Goal: Task Accomplishment & Management: Manage account settings

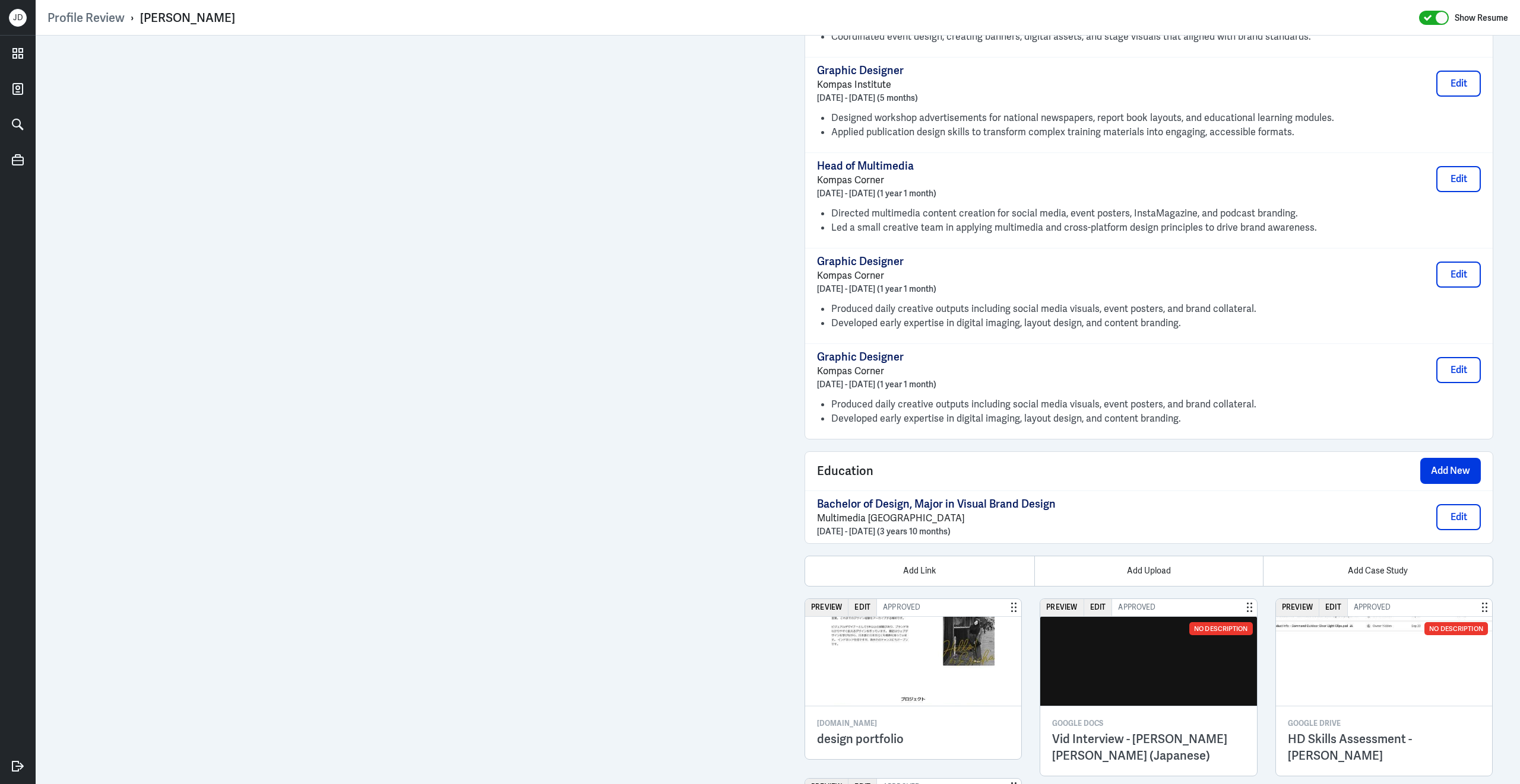
scroll to position [1759, 0]
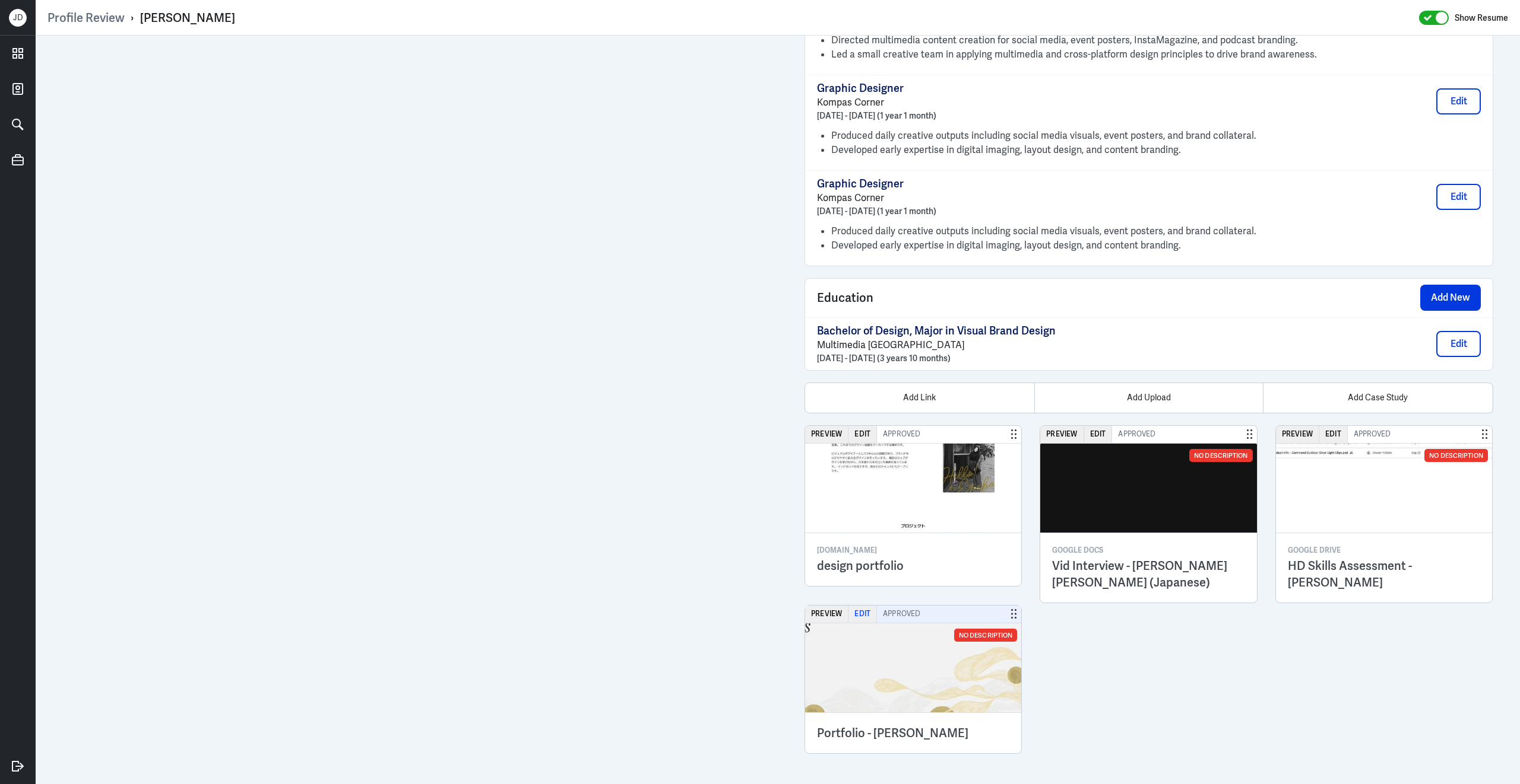
click at [866, 616] on button "Edit" at bounding box center [862, 614] width 29 height 17
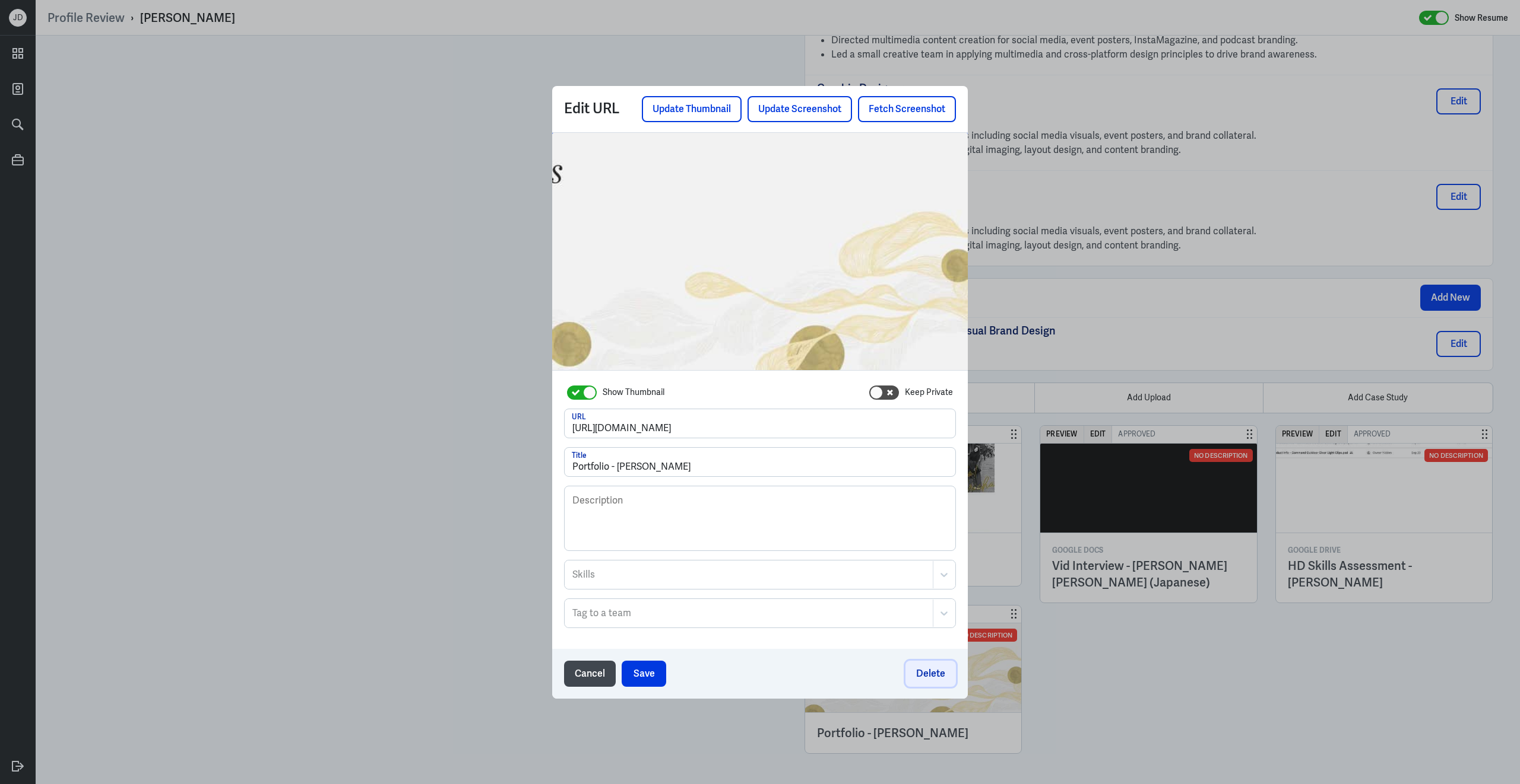
click at [919, 679] on button "Delete" at bounding box center [930, 674] width 50 height 26
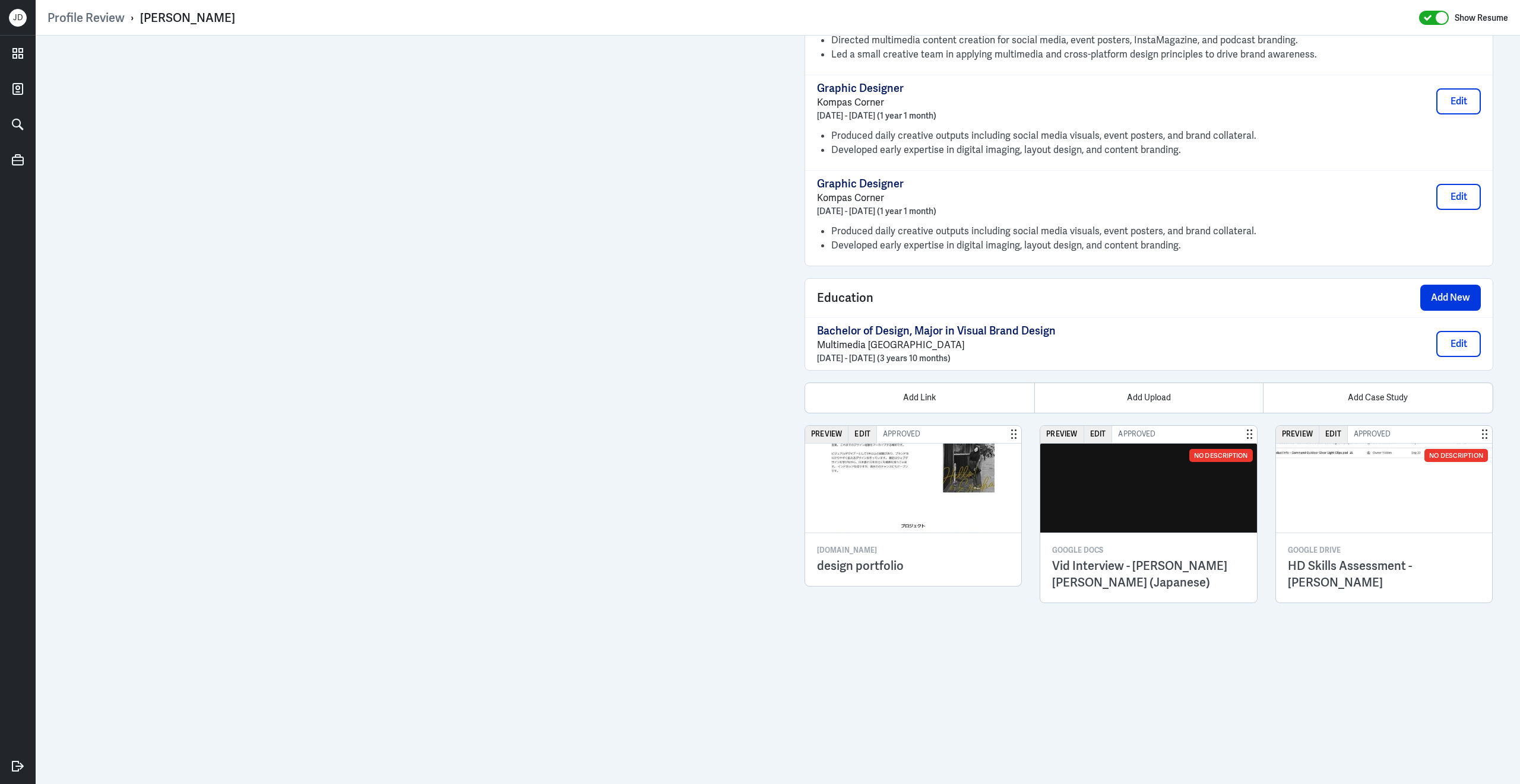
scroll to position [1608, 0]
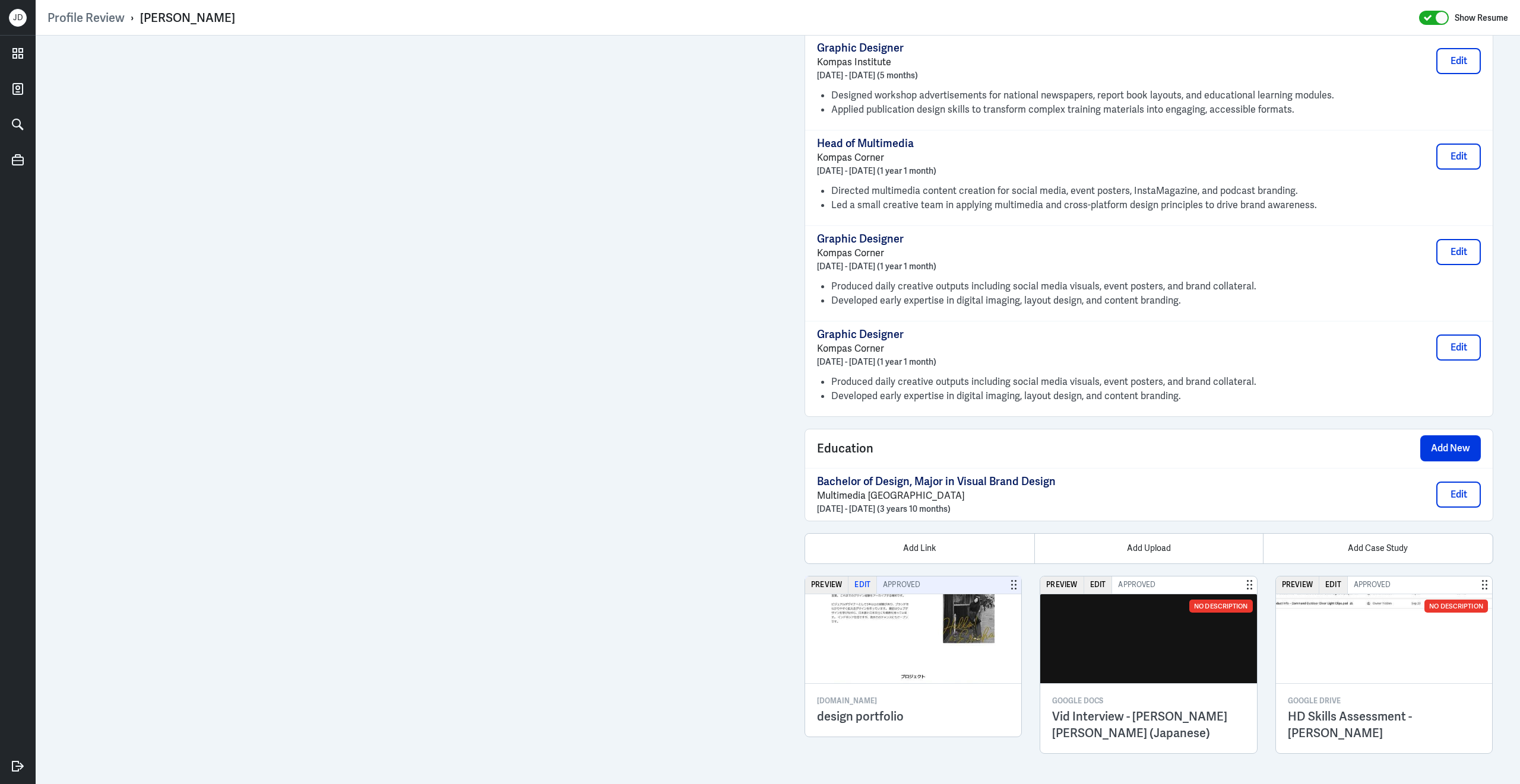
click at [863, 591] on button "Edit" at bounding box center [862, 584] width 29 height 17
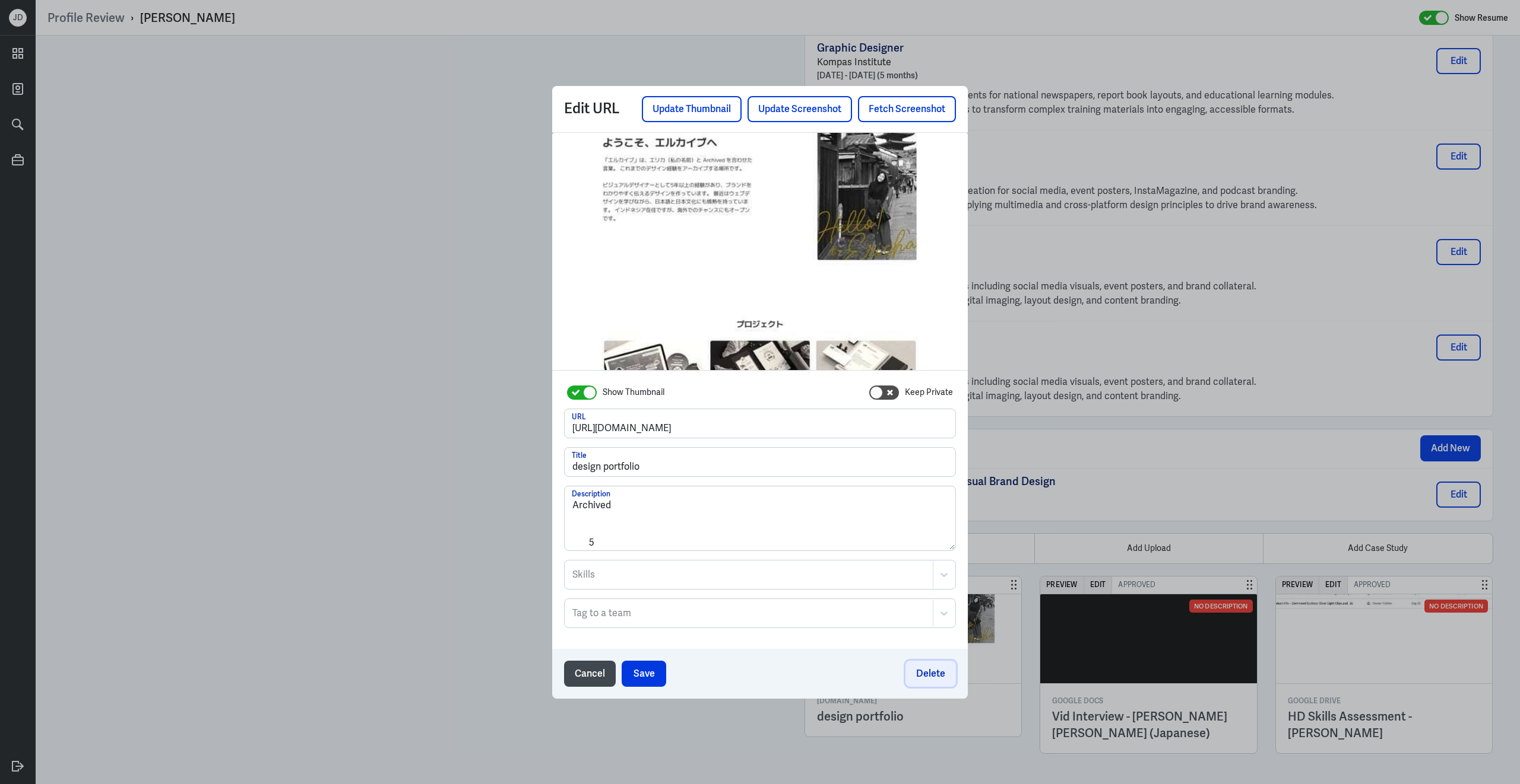
click at [922, 674] on button "Delete" at bounding box center [930, 674] width 50 height 26
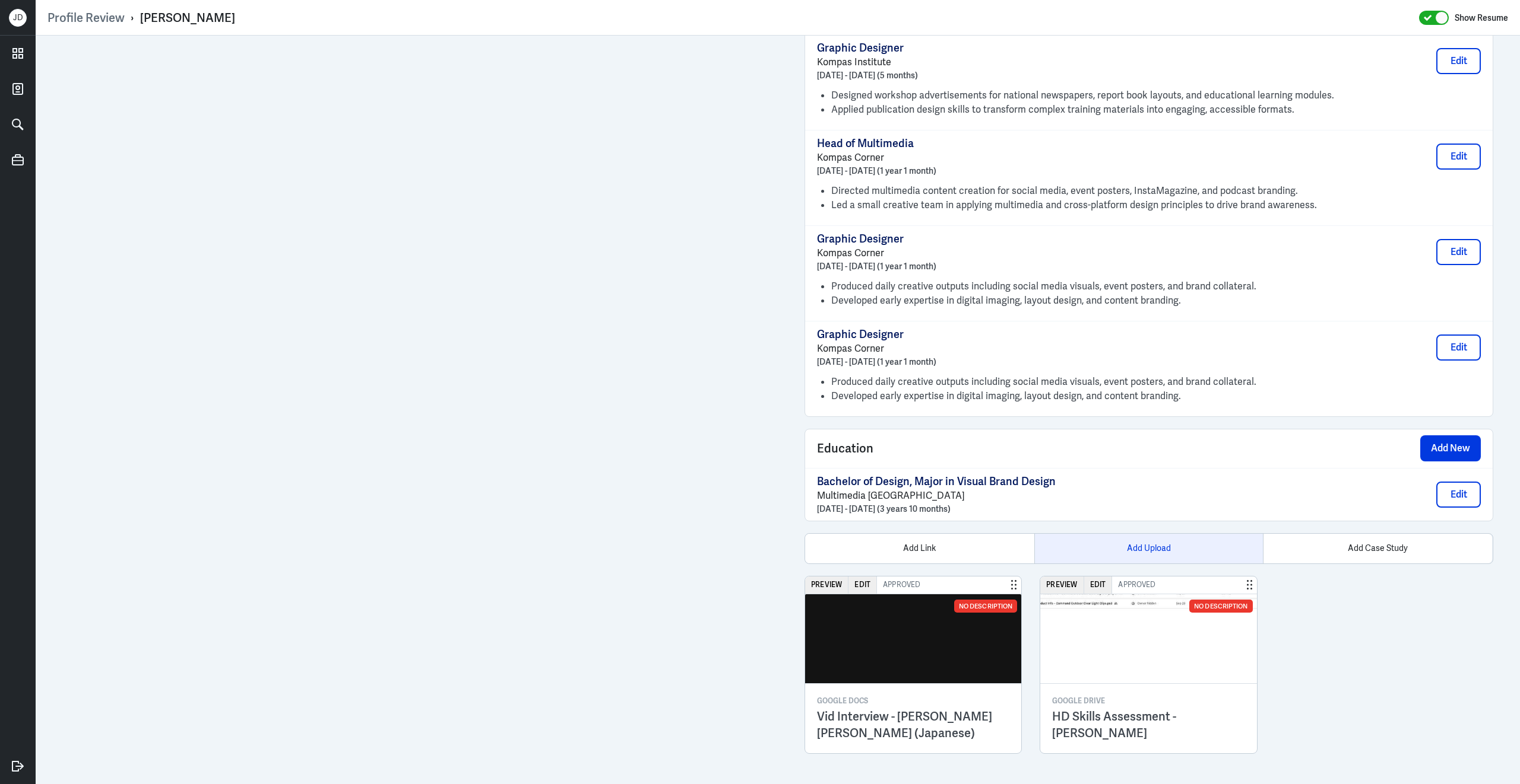
click at [1137, 545] on div "Add Upload" at bounding box center [1148, 549] width 229 height 30
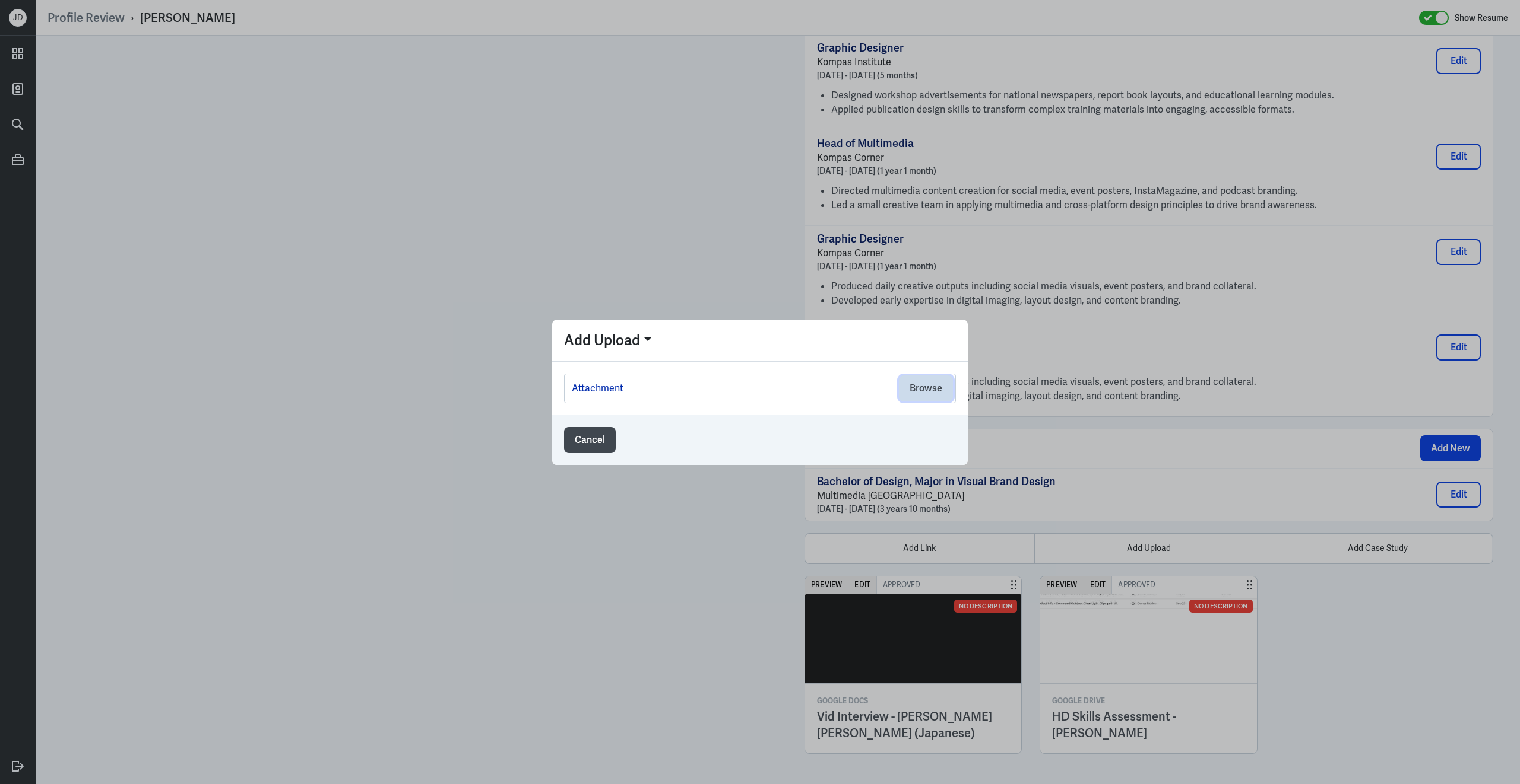
click at [936, 385] on button "Browse" at bounding box center [925, 389] width 54 height 26
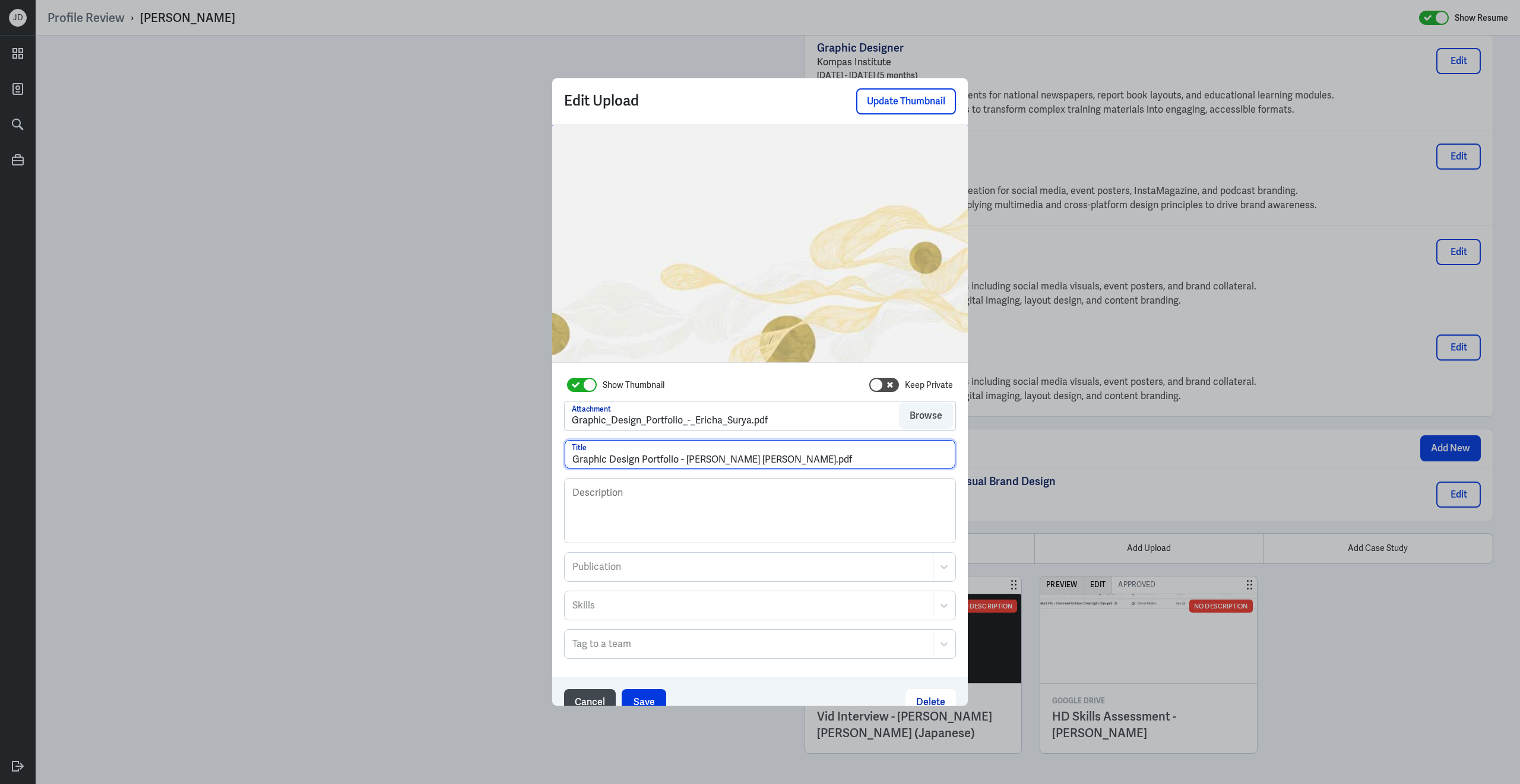
drag, startPoint x: 740, startPoint y: 460, endPoint x: 799, endPoint y: 460, distance: 59.0
click at [799, 460] on input "Graphic Design Portfolio - [PERSON_NAME] [PERSON_NAME].pdf" at bounding box center [760, 454] width 391 height 29
type input "Graphic Design Portfolio - [PERSON_NAME] [PERSON_NAME]"
click at [637, 696] on button "Save" at bounding box center [644, 702] width 45 height 26
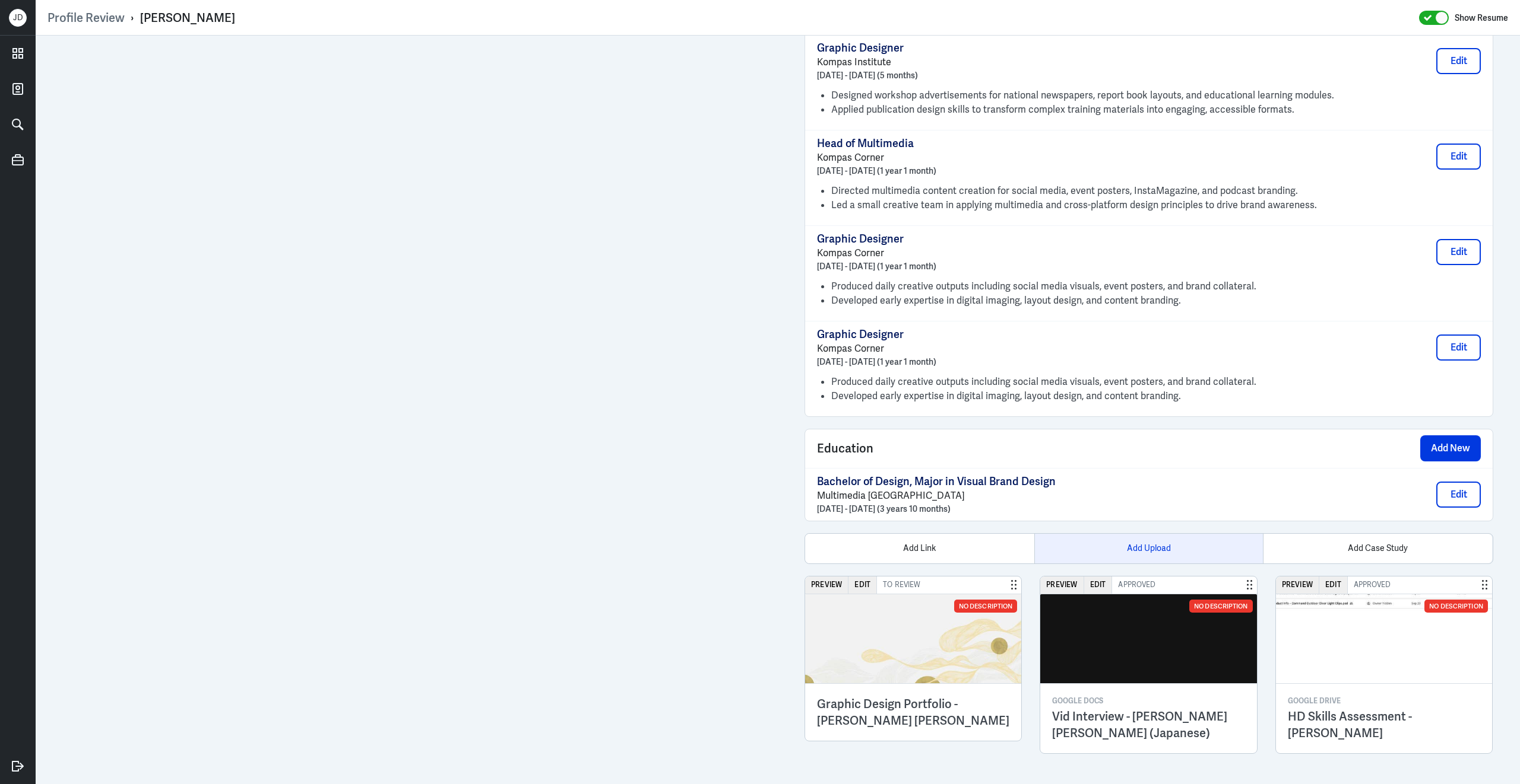
click at [1150, 548] on div "Add Upload" at bounding box center [1148, 549] width 229 height 30
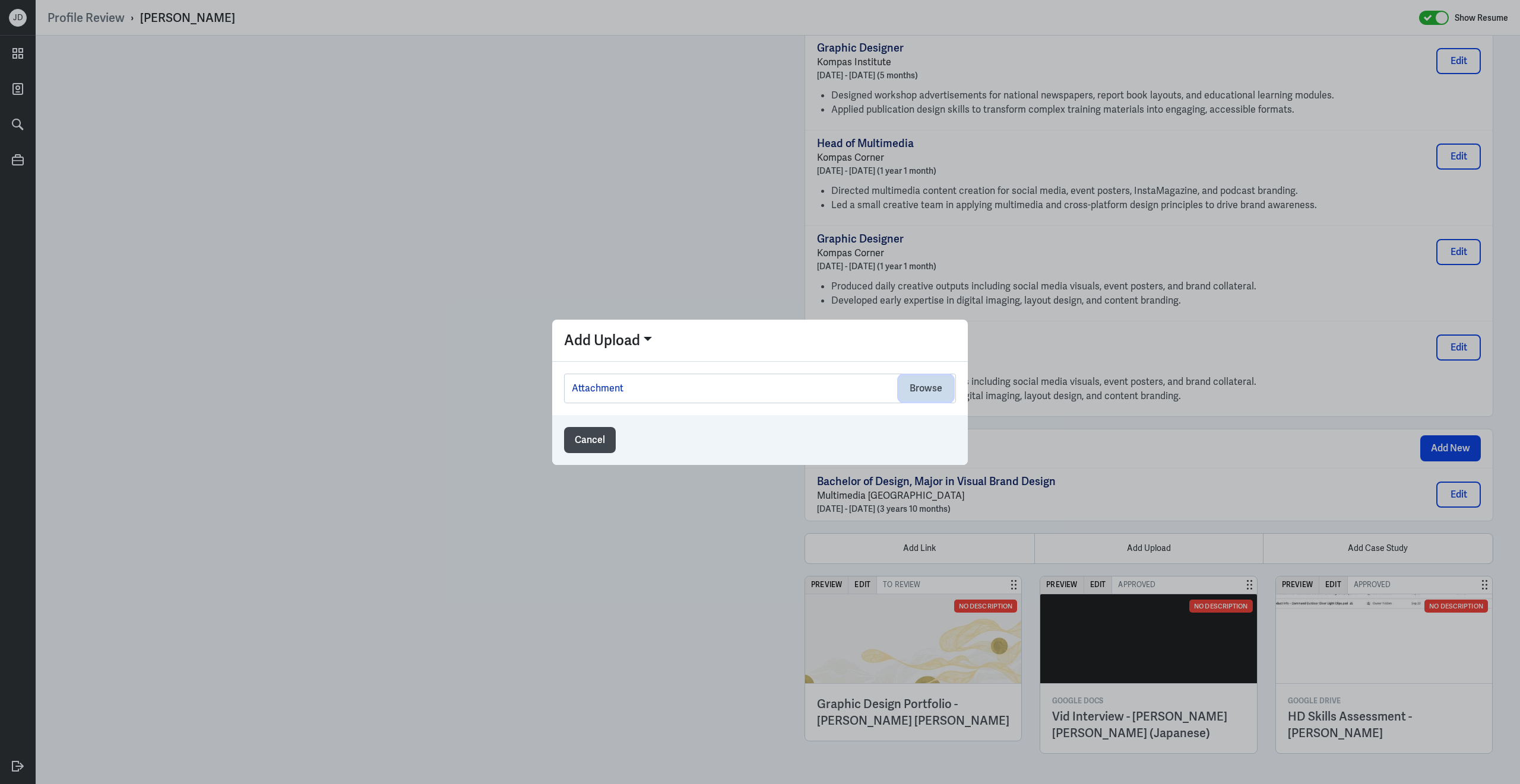
click at [929, 392] on button "Browse" at bounding box center [925, 389] width 54 height 26
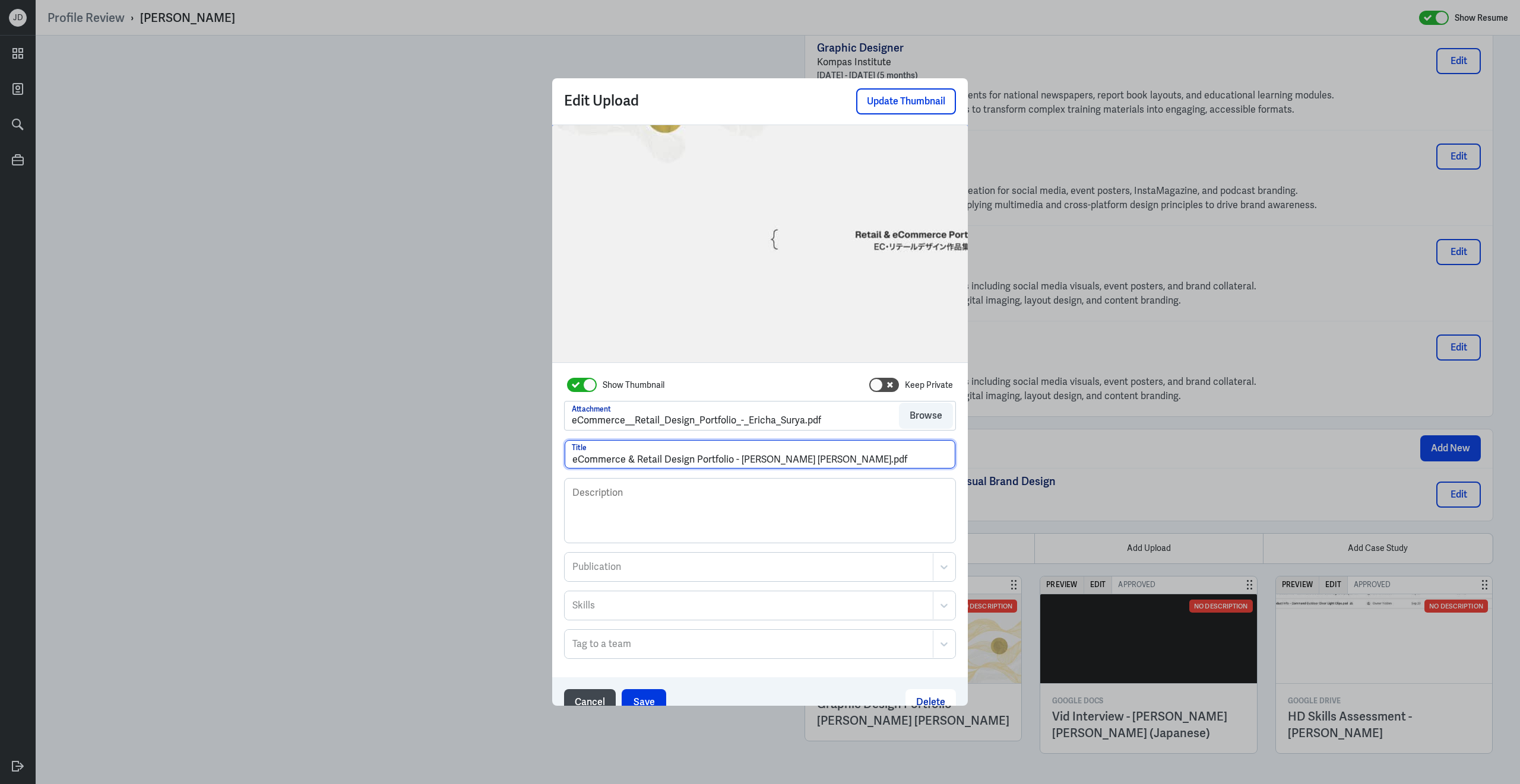
drag, startPoint x: 791, startPoint y: 460, endPoint x: 872, endPoint y: 465, distance: 81.2
click at [873, 465] on input "eCommerce & Retail Design Portfolio - [PERSON_NAME] [PERSON_NAME].pdf" at bounding box center [760, 454] width 391 height 29
type input "eCommerce & Retail Design Portfolio - [PERSON_NAME] [PERSON_NAME]"
click at [650, 695] on button "Save" at bounding box center [644, 702] width 45 height 26
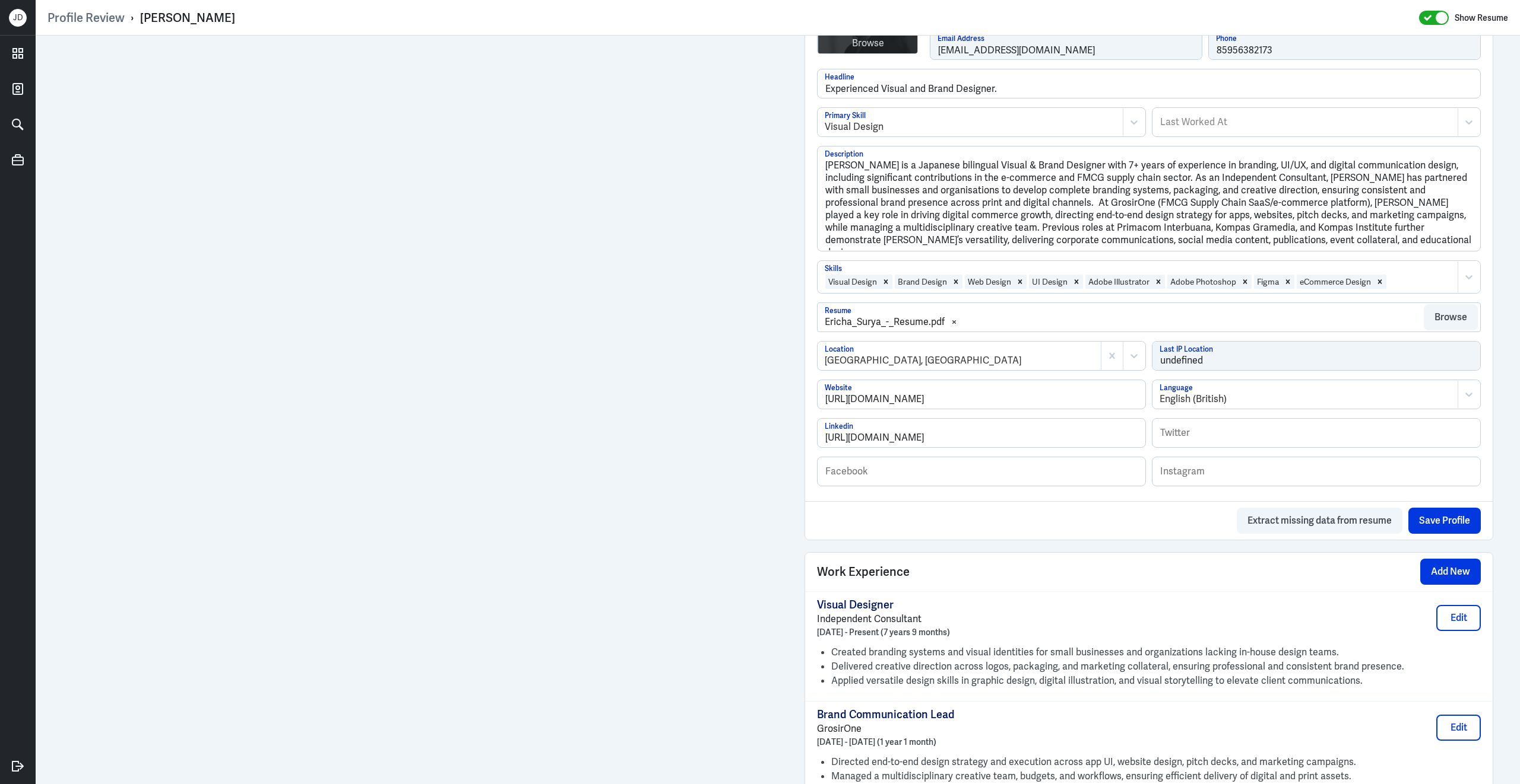
scroll to position [0, 0]
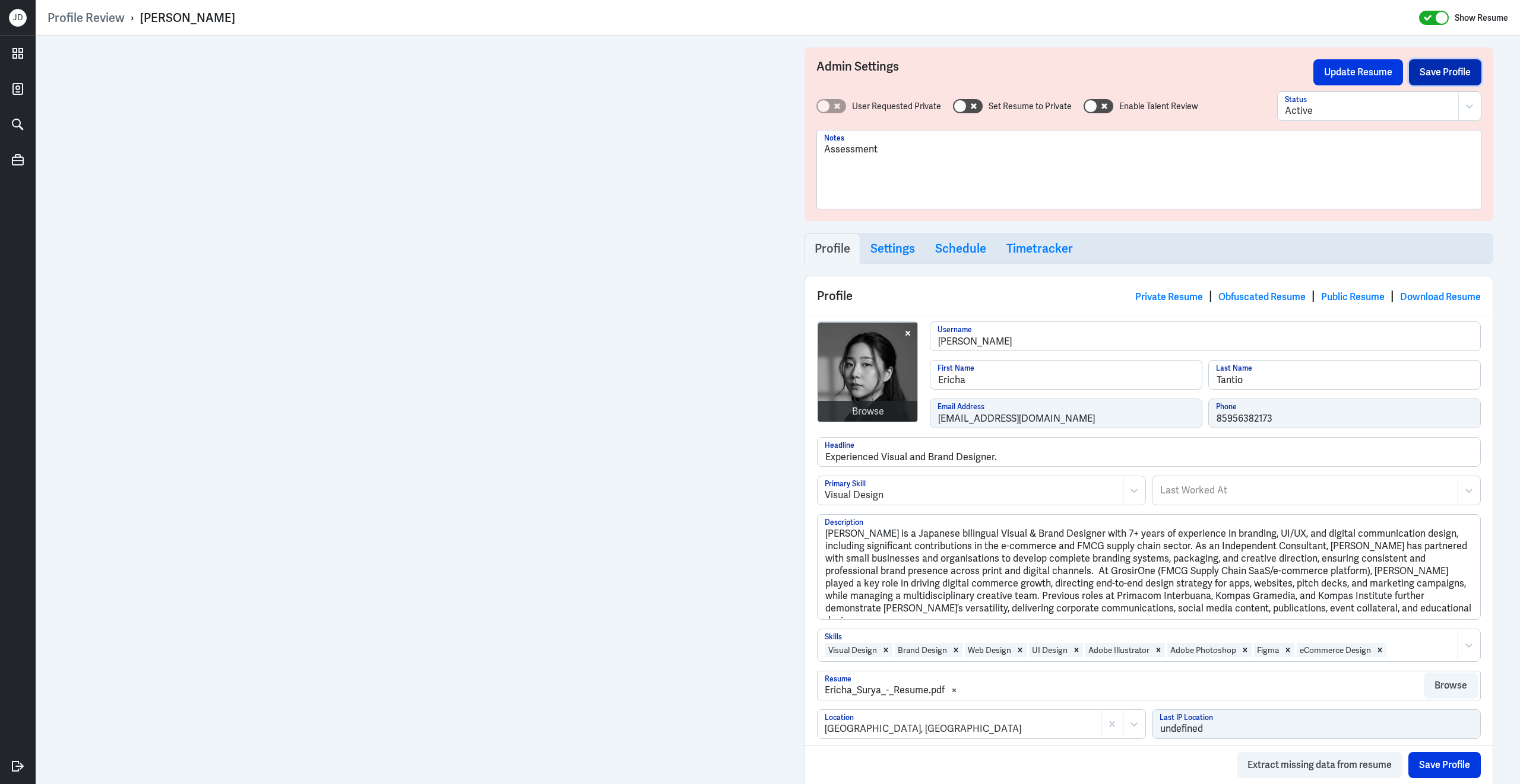
click at [1437, 75] on button "Save Profile" at bounding box center [1445, 72] width 72 height 26
click at [1408, 75] on div "Admin Settings Update Resume Save Profile" at bounding box center [1148, 72] width 665 height 26
click at [1377, 70] on button "Update Resume" at bounding box center [1358, 72] width 90 height 26
click at [1438, 75] on button "Save Profile" at bounding box center [1445, 72] width 72 height 26
click at [1353, 77] on button "Update Resume" at bounding box center [1358, 72] width 90 height 26
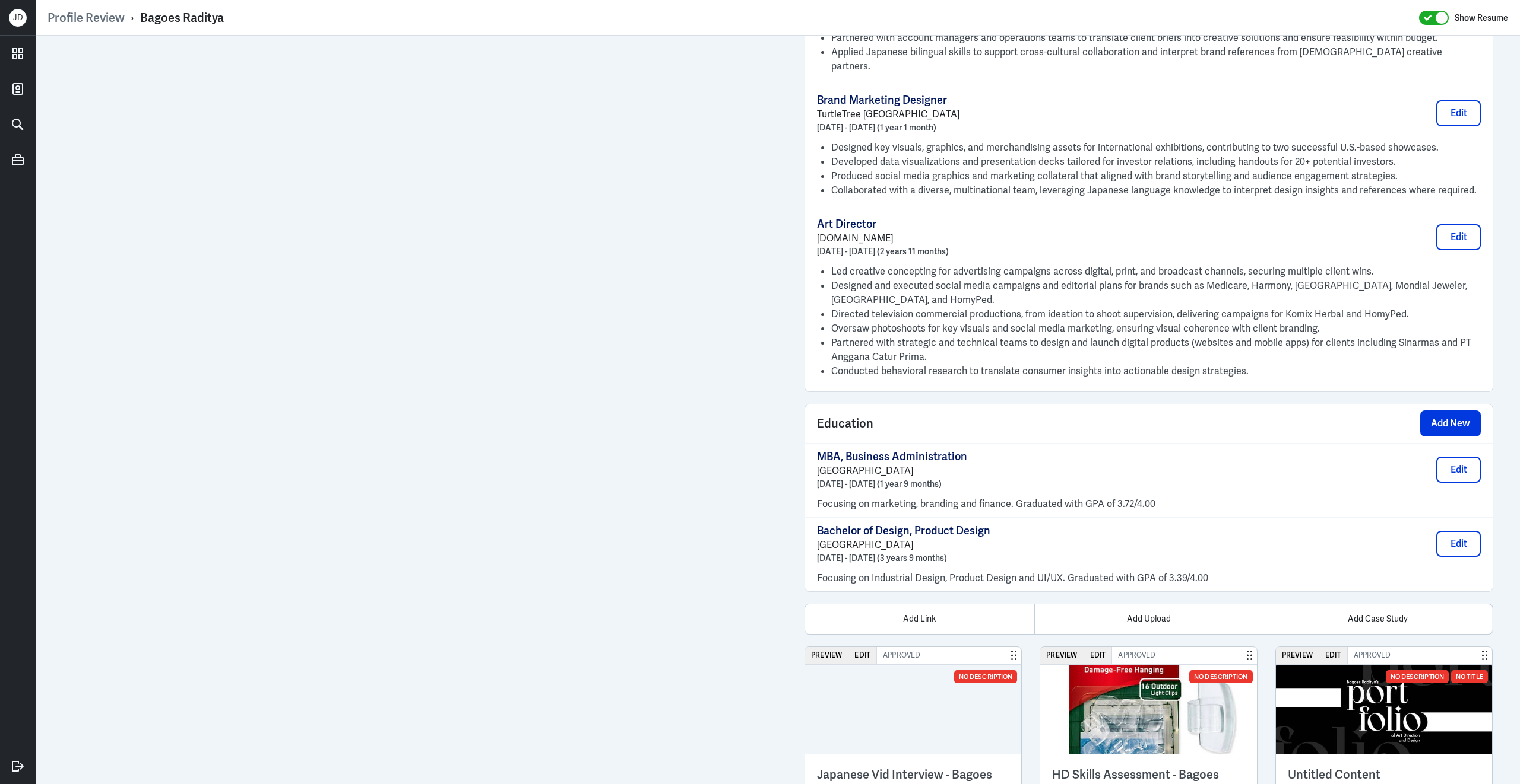
scroll to position [1093, 0]
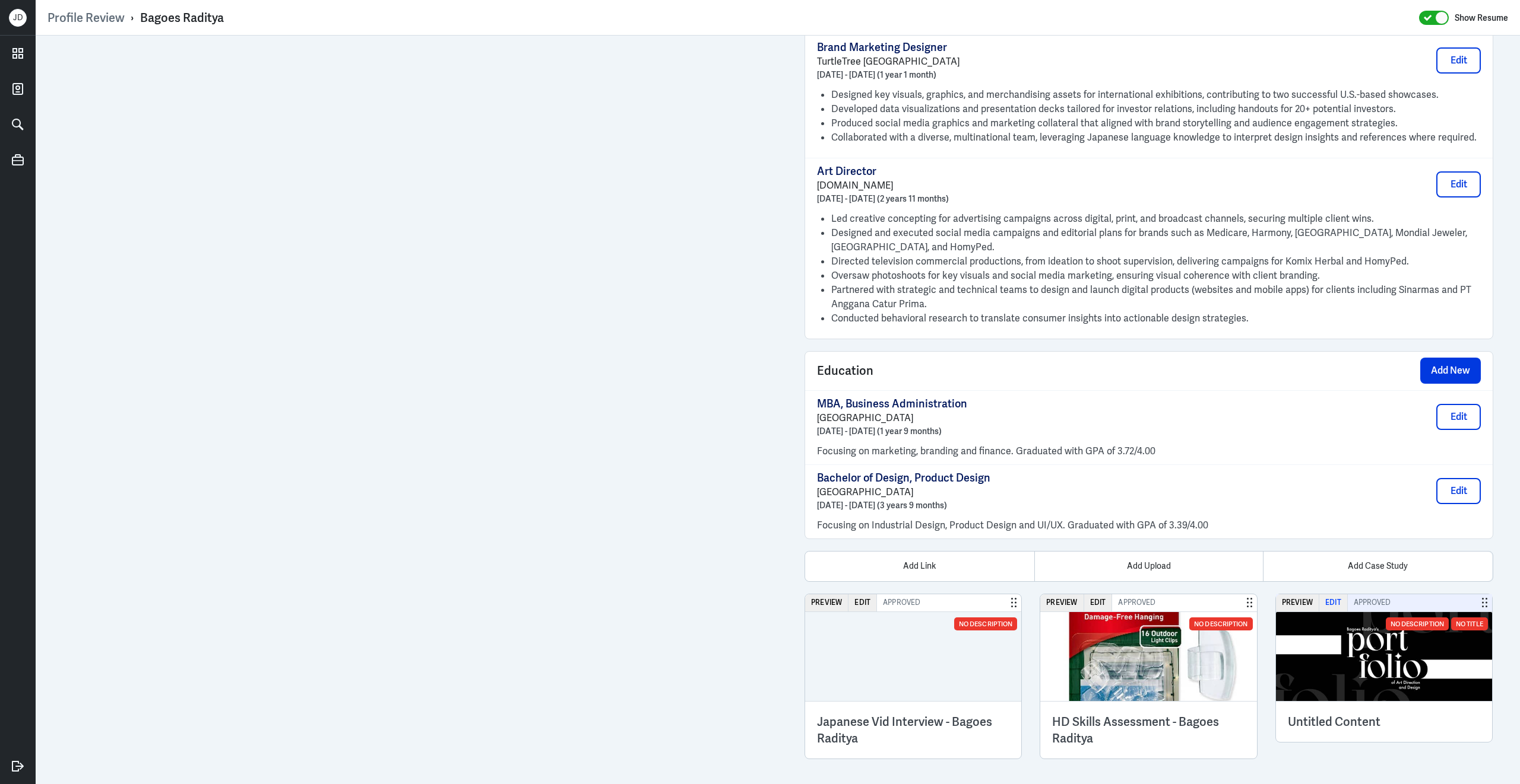
click at [1330, 598] on button "Edit" at bounding box center [1333, 602] width 29 height 17
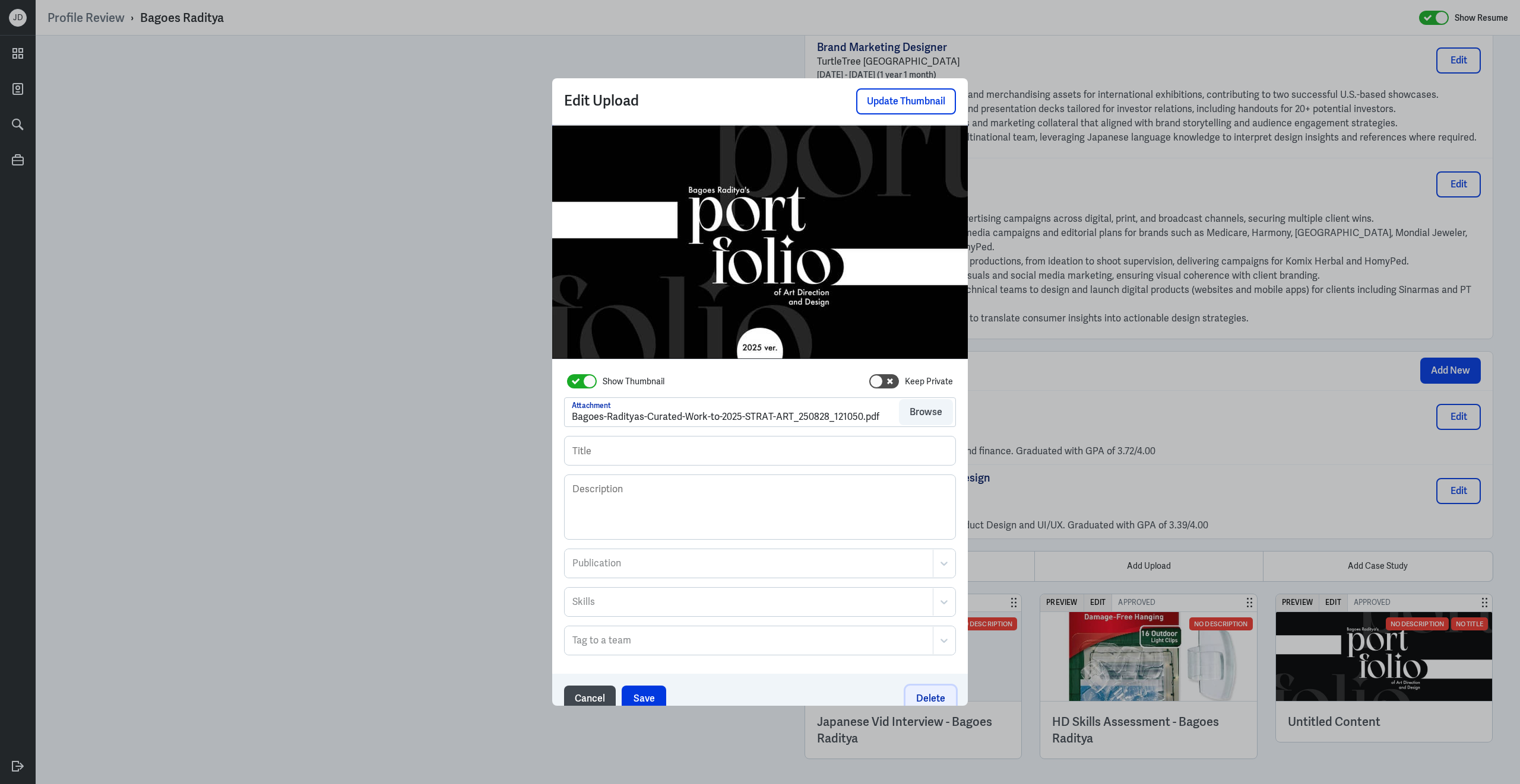
click at [930, 694] on button "Delete" at bounding box center [930, 699] width 50 height 26
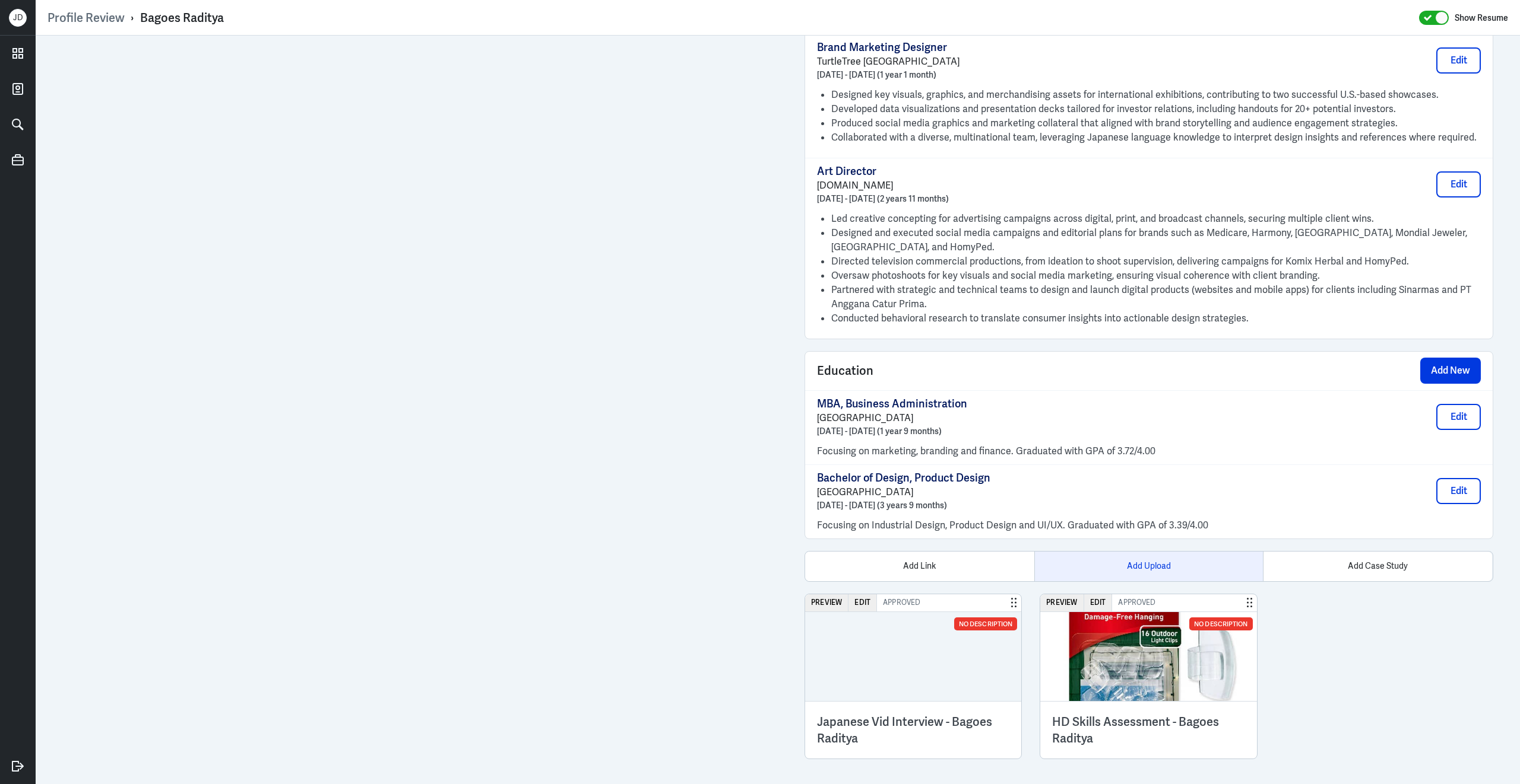
click at [1145, 564] on div "Add Upload" at bounding box center [1148, 566] width 229 height 30
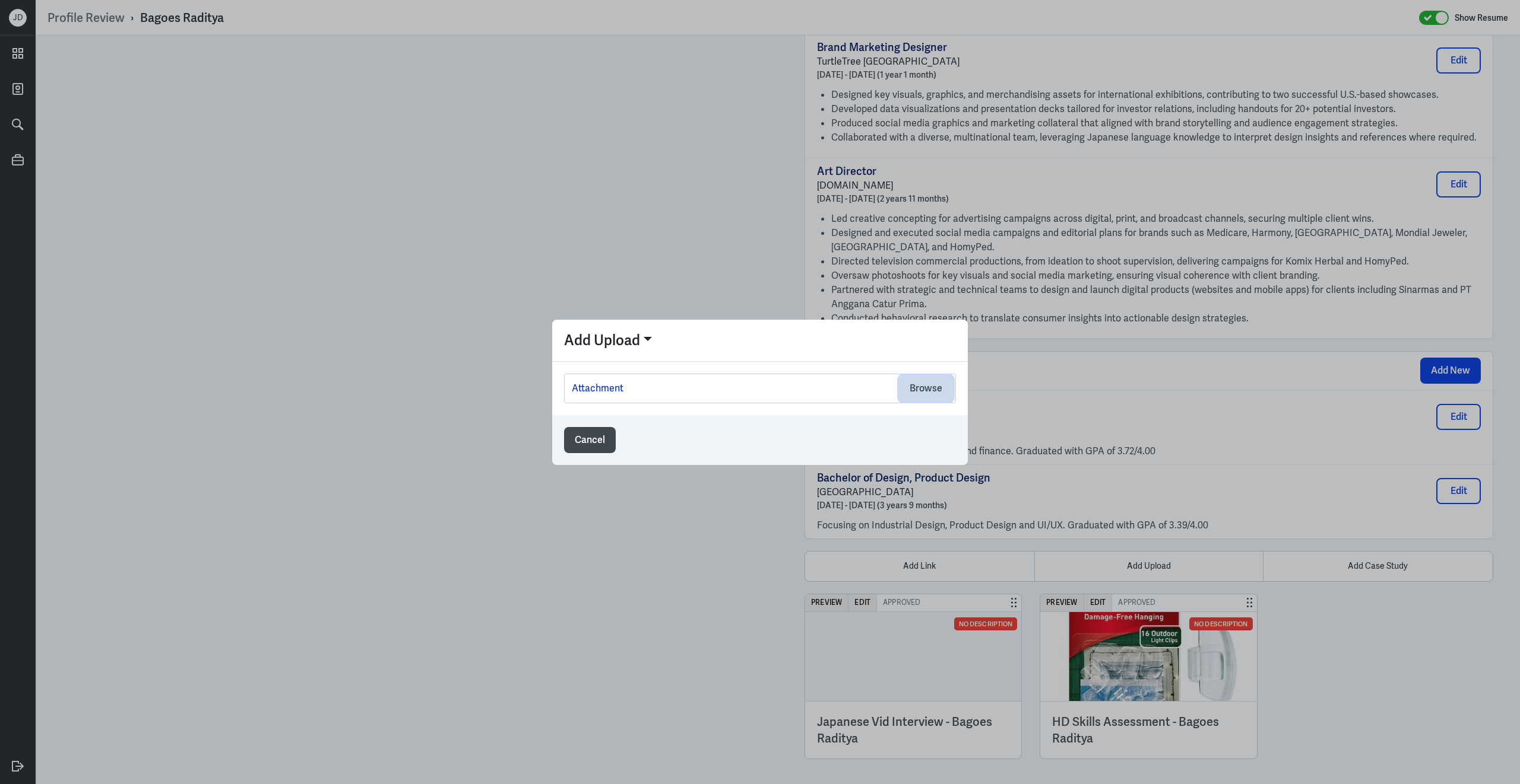
click at [927, 397] on button "Browse" at bounding box center [925, 389] width 54 height 26
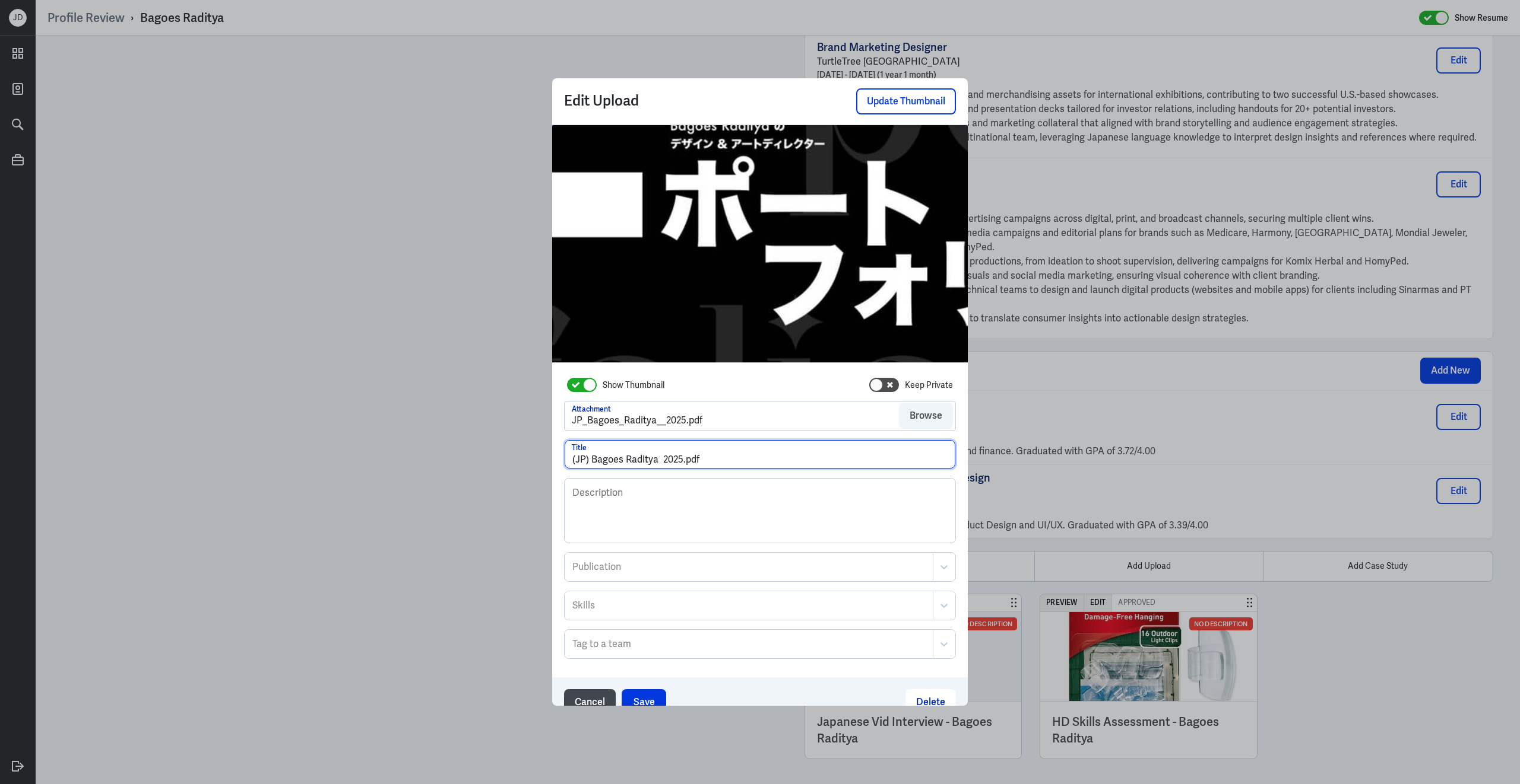
drag, startPoint x: 591, startPoint y: 459, endPoint x: 542, endPoint y: 455, distance: 49.2
click at [542, 455] on div "Edit Upload Update Thumbnail Show Thumbnail Keep Private Attachment JP_Bagoes_R…" at bounding box center [760, 392] width 1520 height 784
click at [573, 461] on input "Portfolio - Bagoes Raditya 2025.pdf" at bounding box center [760, 454] width 391 height 29
drag, startPoint x: 727, startPoint y: 459, endPoint x: 832, endPoint y: 477, distance: 106.5
click at [832, 477] on div "Show Thumbnail Keep Private Attachment JP_Bagoes_Raditya__2025.pdf Browse Japan…" at bounding box center [760, 516] width 392 height 285
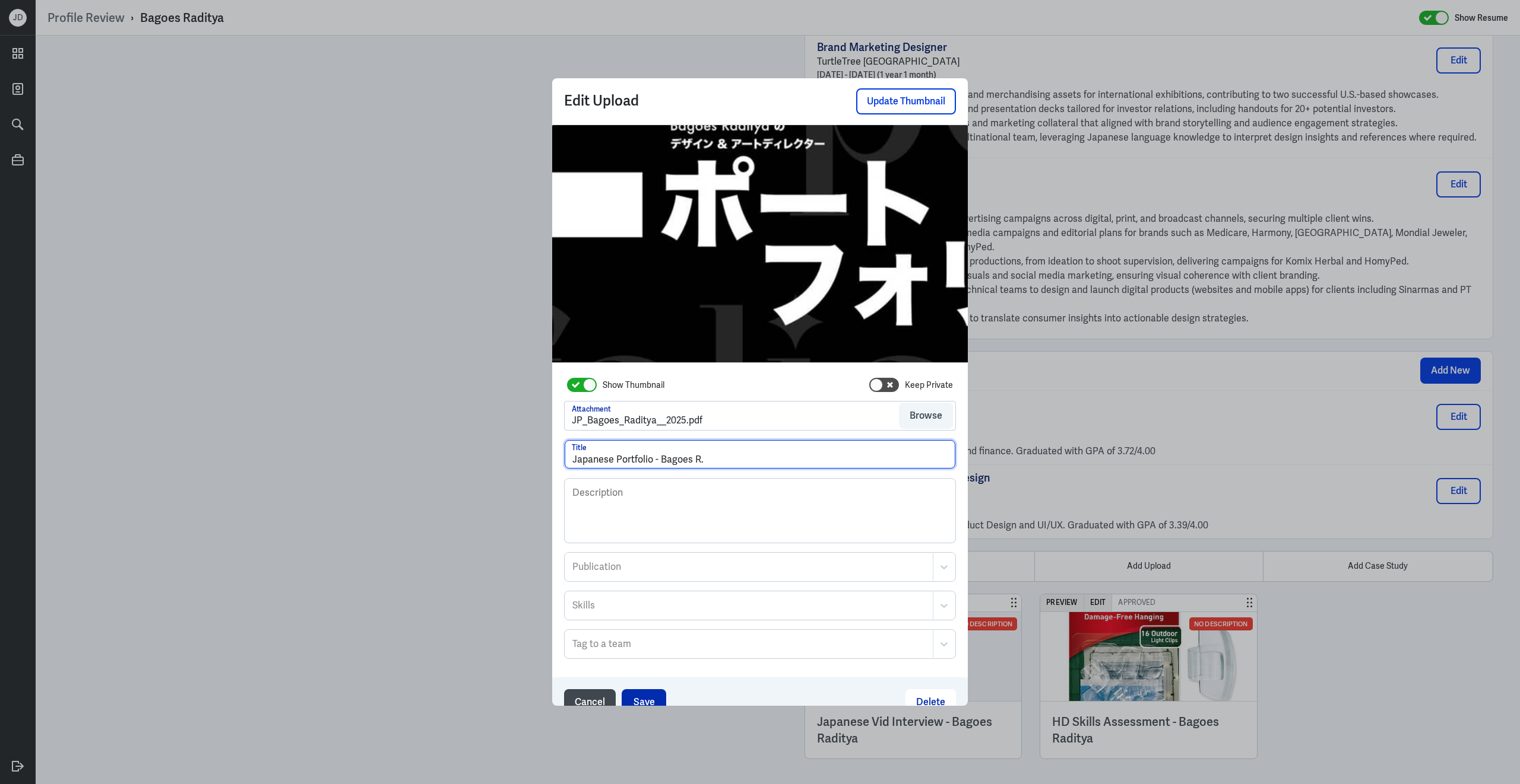
type input "Japanese Portfolio - Bagoes R."
click at [651, 690] on button "Save" at bounding box center [644, 702] width 45 height 26
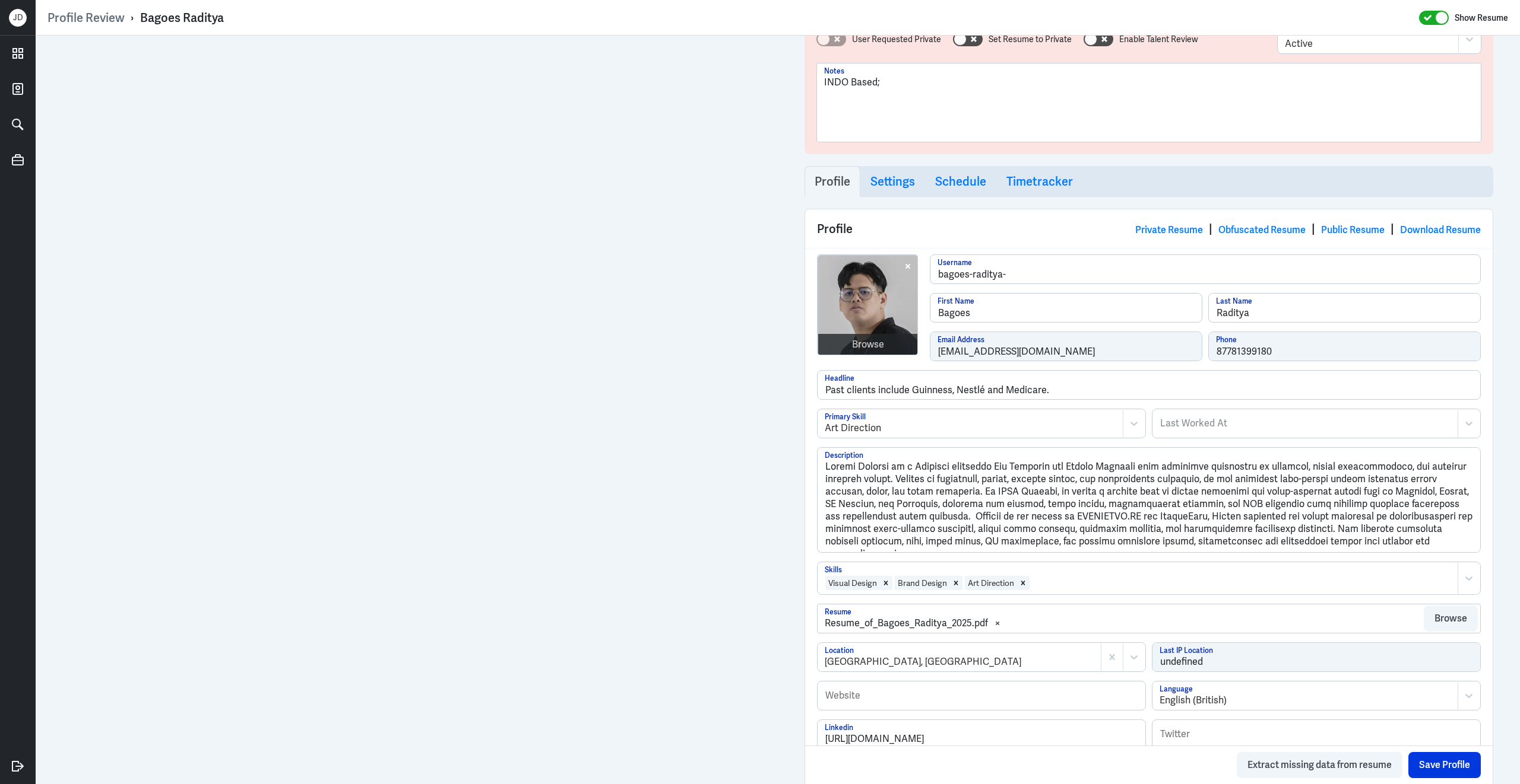
scroll to position [0, 0]
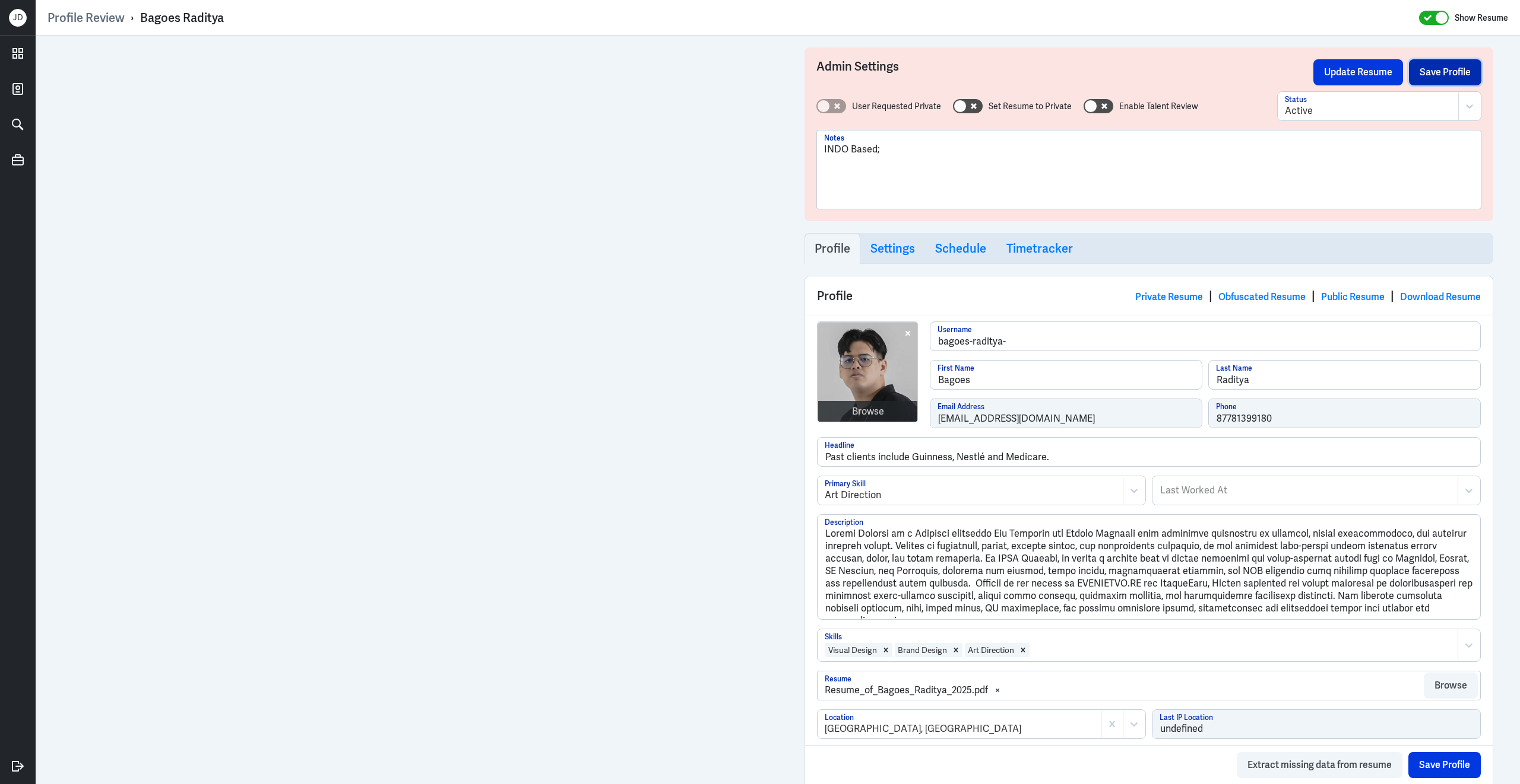
click at [1436, 79] on button "Save Profile" at bounding box center [1445, 72] width 72 height 26
click at [1374, 73] on button "Update Resume" at bounding box center [1358, 72] width 90 height 26
click at [1245, 299] on link "Obfuscated Resume" at bounding box center [1261, 297] width 87 height 12
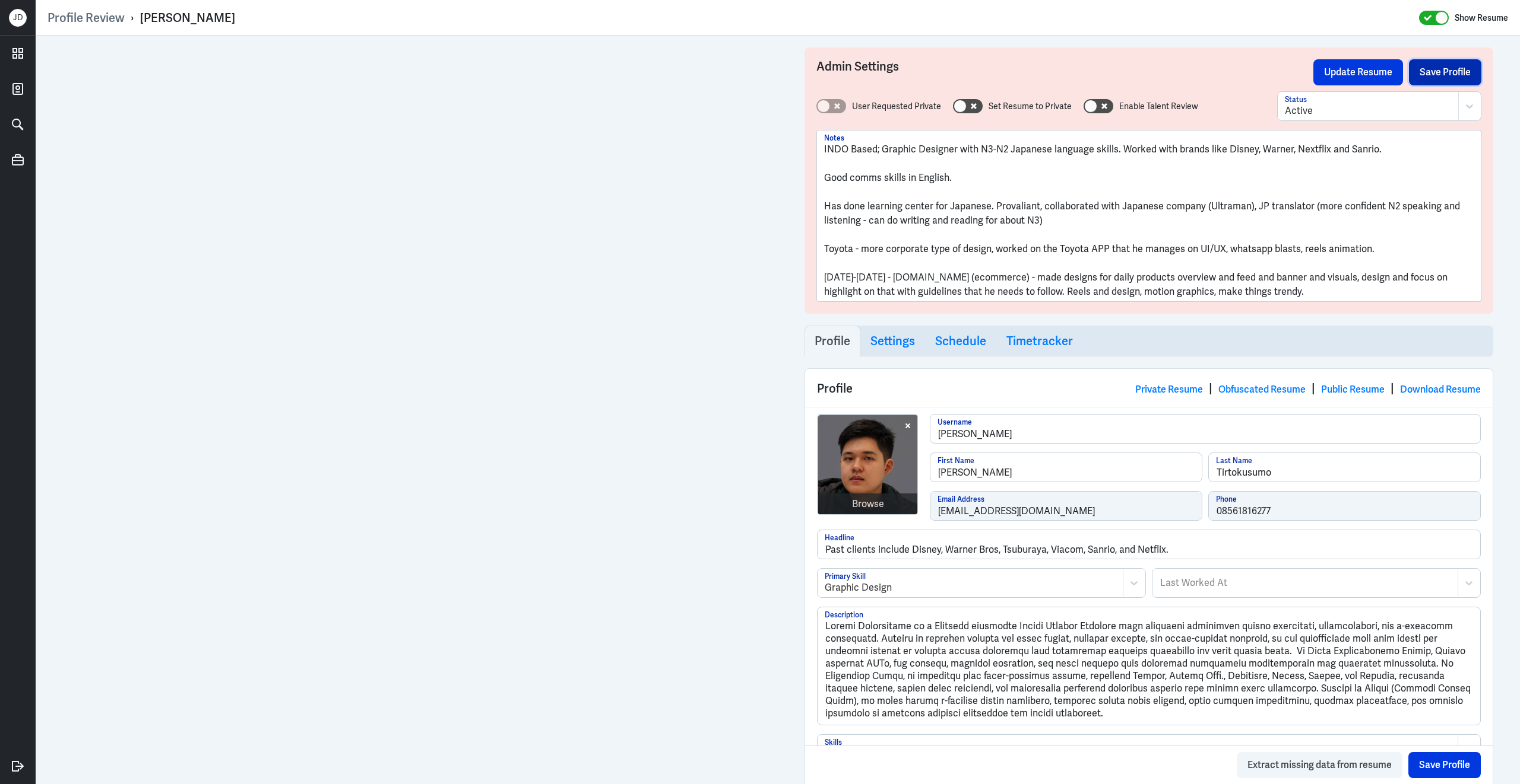
click at [1424, 71] on button "Save Profile" at bounding box center [1445, 72] width 72 height 26
click at [1372, 71] on button "Update Resume" at bounding box center [1358, 72] width 90 height 26
click at [1241, 389] on link "Obfuscated Resume" at bounding box center [1261, 390] width 87 height 12
click at [1432, 75] on button "Save Profile" at bounding box center [1445, 72] width 72 height 26
click at [1352, 75] on button "Update Resume" at bounding box center [1358, 72] width 90 height 26
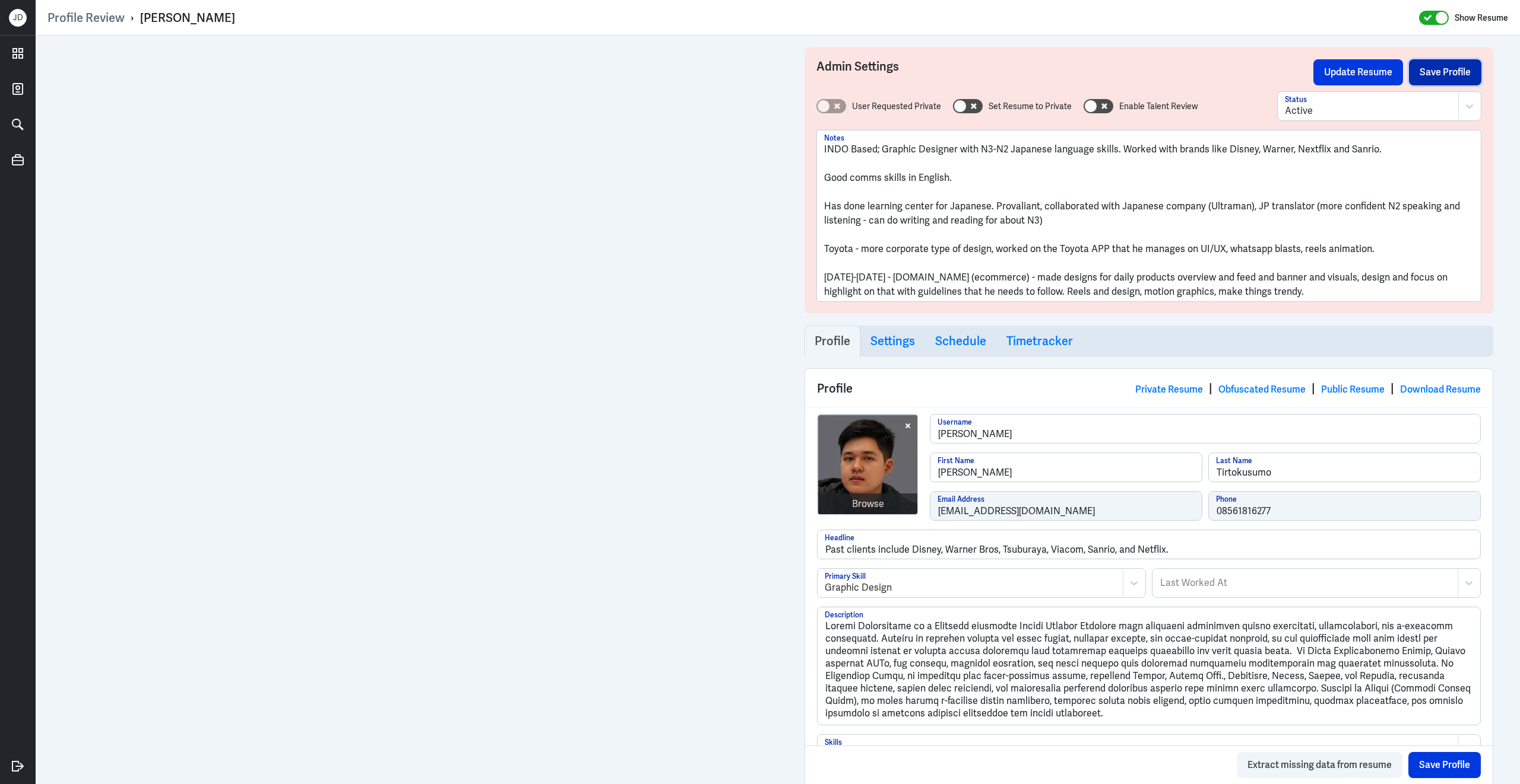
click at [1433, 77] on button "Save Profile" at bounding box center [1445, 72] width 72 height 26
click at [1397, 77] on button "Update Resume" at bounding box center [1358, 72] width 90 height 26
click at [1456, 77] on button "Save Profile" at bounding box center [1445, 72] width 72 height 26
click at [1347, 68] on button "Update Resume" at bounding box center [1358, 72] width 90 height 26
click at [1260, 380] on div "Profile Private Resume | Obfuscated Resume | Public Resume | Download Resume" at bounding box center [1148, 388] width 688 height 39
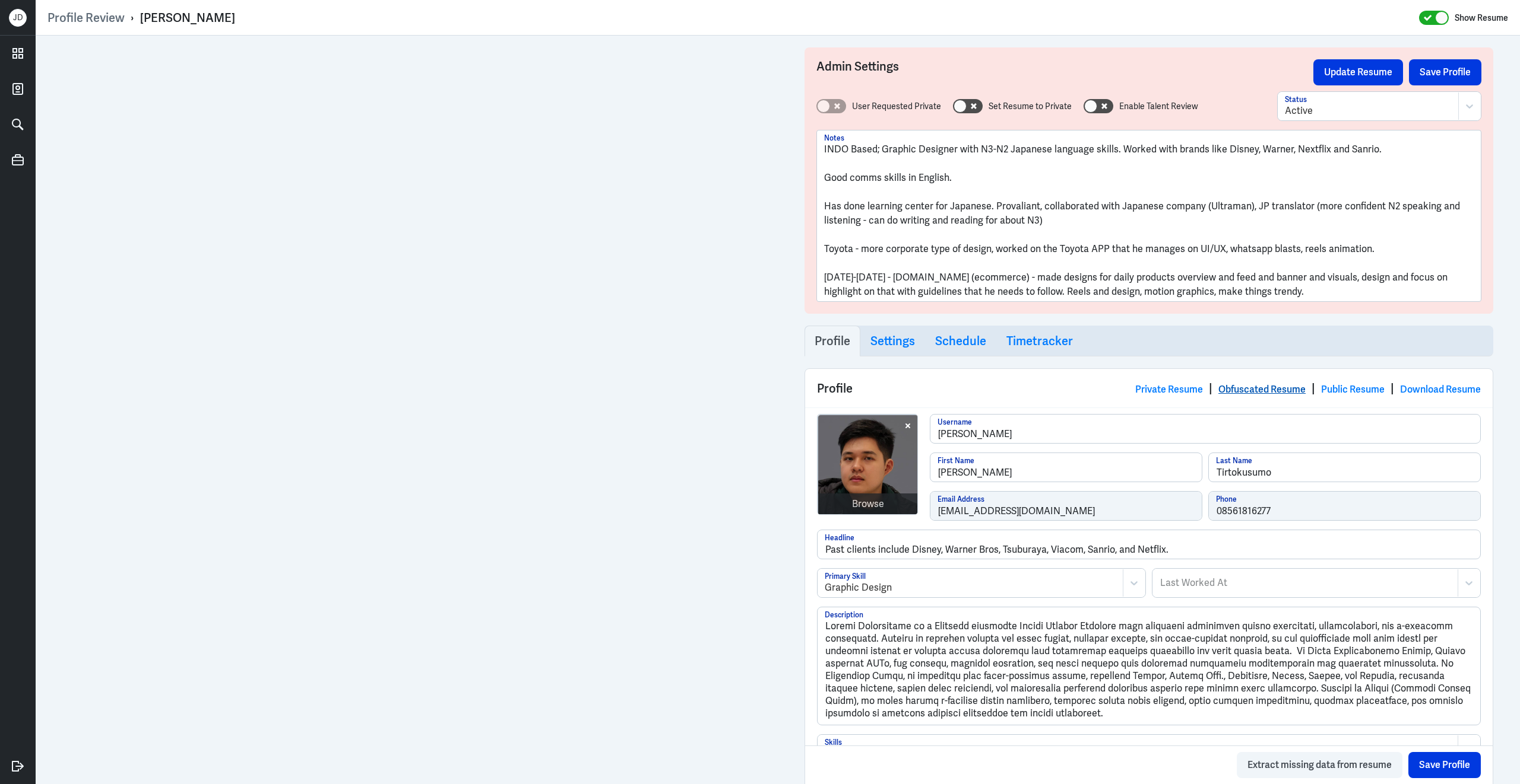
click at [1257, 392] on link "Obfuscated Resume" at bounding box center [1261, 390] width 87 height 12
